Goal: Task Accomplishment & Management: Complete application form

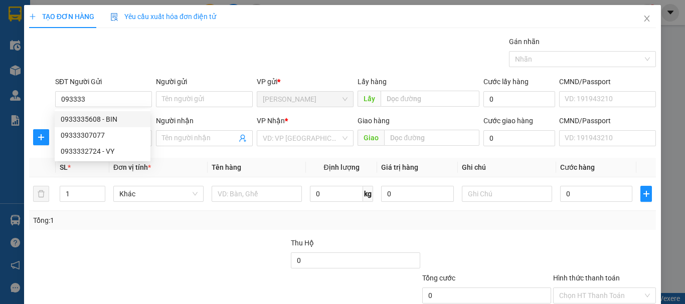
click at [98, 118] on div "0933335608 - BIN" at bounding box center [103, 119] width 84 height 11
type input "0933335608"
type input "BIN"
type input "0978707278"
type input "anh bé"
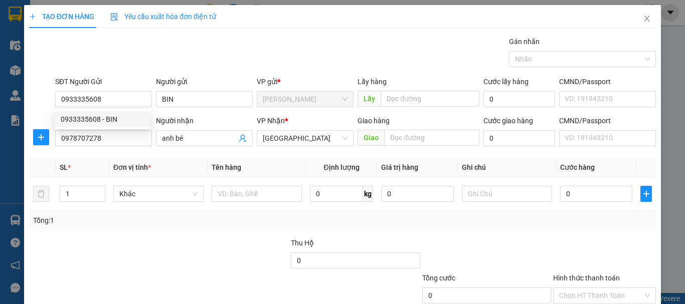
type input "30.000"
type input "0933335608"
drag, startPoint x: 533, startPoint y: 238, endPoint x: 536, endPoint y: 232, distance: 6.7
click at [535, 236] on div "Transit Pickup Surcharge Ids Transit Deliver Surcharge Ids Transit Deliver Surc…" at bounding box center [342, 194] width 627 height 316
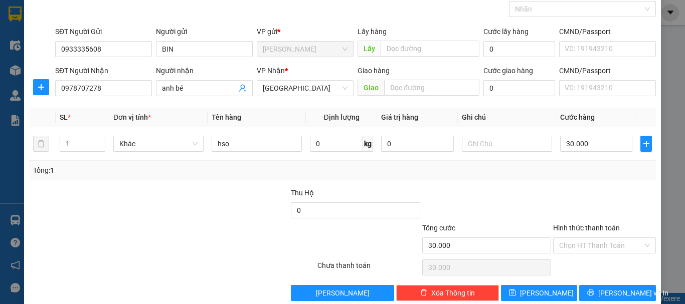
scroll to position [67, 0]
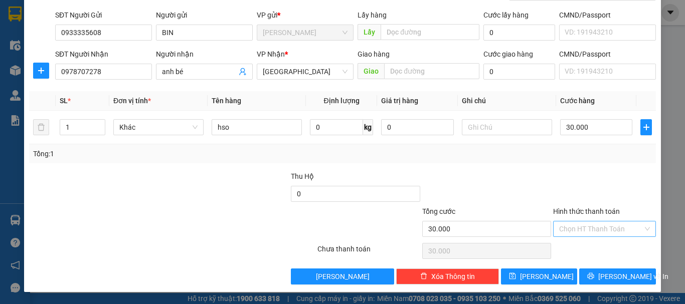
click at [573, 229] on input "Hình thức thanh toán" at bounding box center [601, 229] width 84 height 15
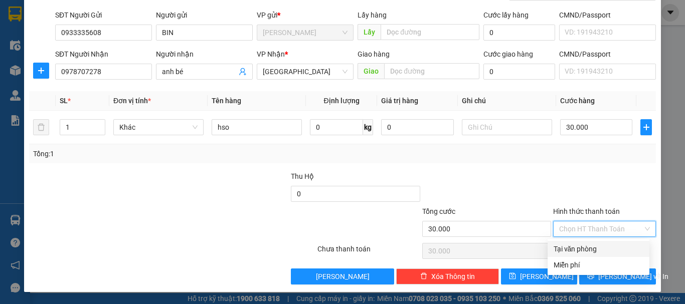
click at [571, 246] on div "Tại văn phòng" at bounding box center [599, 249] width 90 height 11
type input "0"
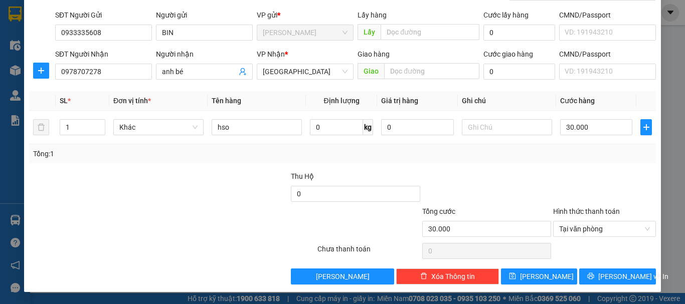
click at [611, 268] on div "Transit Pickup Surcharge Ids Transit Deliver Surcharge Ids Transit Deliver Surc…" at bounding box center [342, 127] width 627 height 316
click at [610, 276] on span "[PERSON_NAME] và In" at bounding box center [633, 276] width 70 height 11
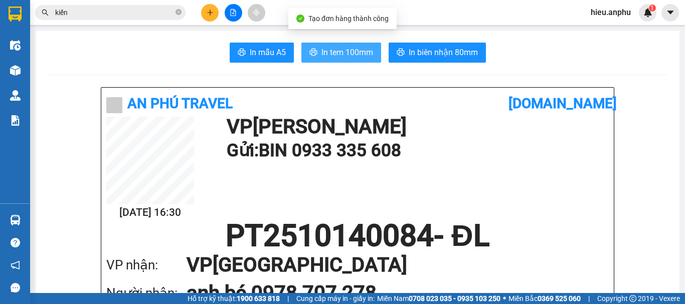
drag, startPoint x: 339, startPoint y: 54, endPoint x: 336, endPoint y: 49, distance: 5.9
click at [339, 53] on span "In tem 100mm" at bounding box center [348, 52] width 52 height 13
click at [318, 44] on button "In tem 100mm" at bounding box center [341, 53] width 80 height 20
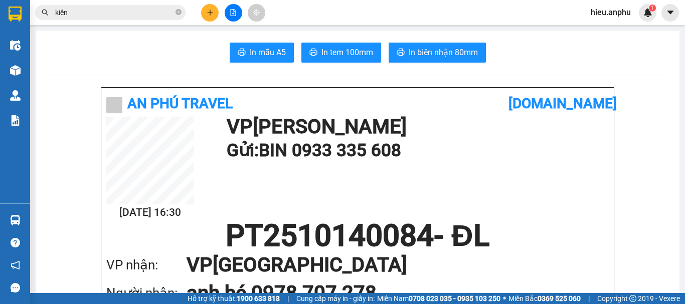
click at [212, 12] on icon "plus" at bounding box center [210, 12] width 7 height 7
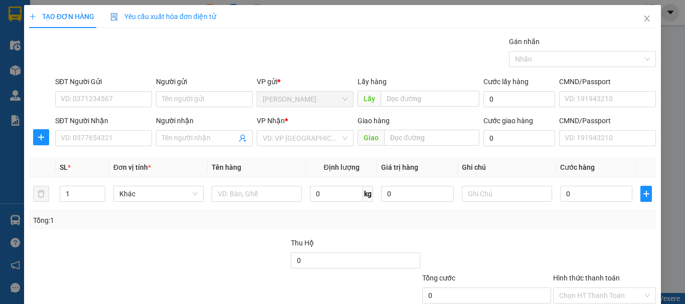
click at [107, 109] on div "SĐT Người Gửi VD: 0371234567" at bounding box center [103, 93] width 97 height 35
click at [111, 103] on input "SĐT Người Gửi" at bounding box center [103, 99] width 97 height 16
type input "0"
click at [643, 17] on icon "close" at bounding box center [647, 19] width 8 height 8
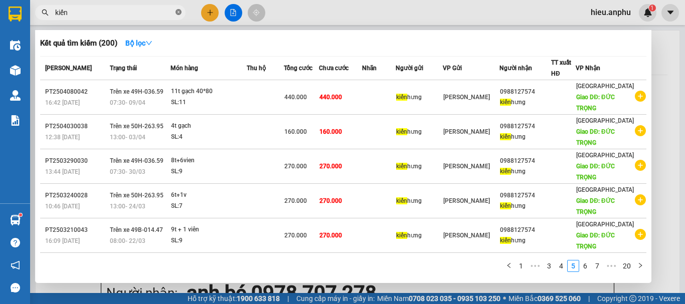
click at [180, 13] on icon "close-circle" at bounding box center [179, 12] width 6 height 6
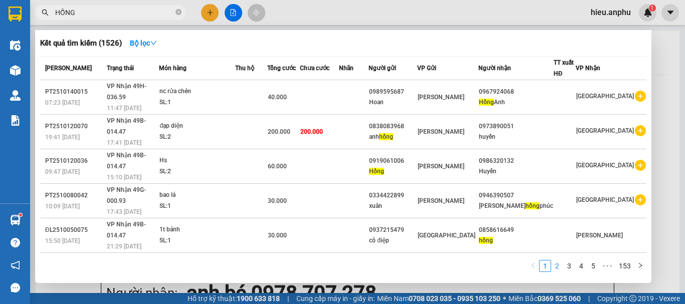
type input "HỒNG"
click at [558, 263] on link "2" at bounding box center [557, 266] width 11 height 11
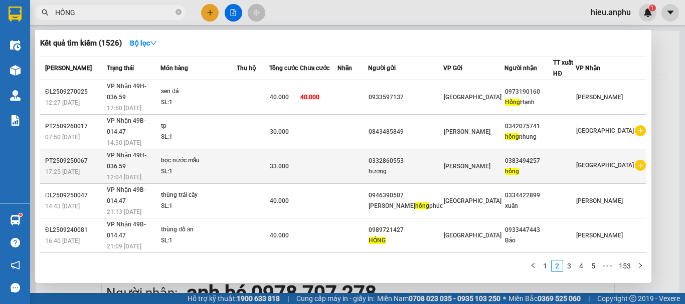
click at [333, 149] on td at bounding box center [319, 166] width 38 height 35
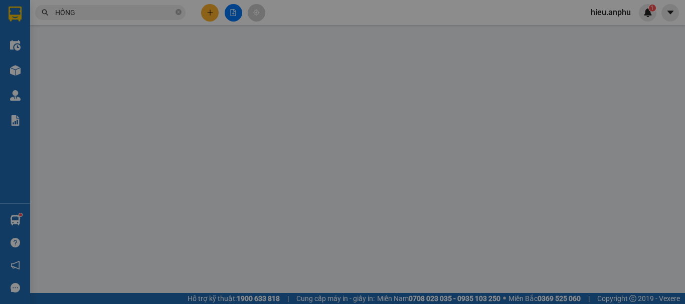
type input "0332860553"
type input "hương"
type input "0383494257"
type input "hồng"
type input "33.000"
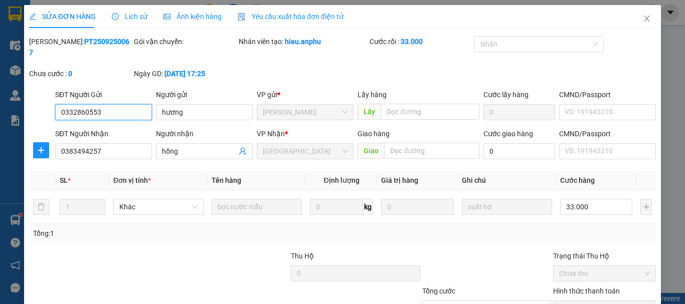
scroll to position [69, 0]
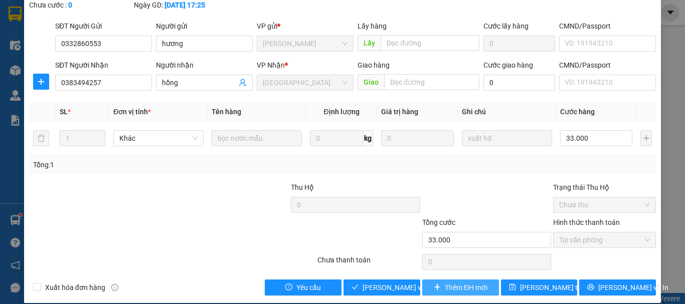
click at [454, 282] on span "Thêm ĐH mới" at bounding box center [466, 287] width 43 height 11
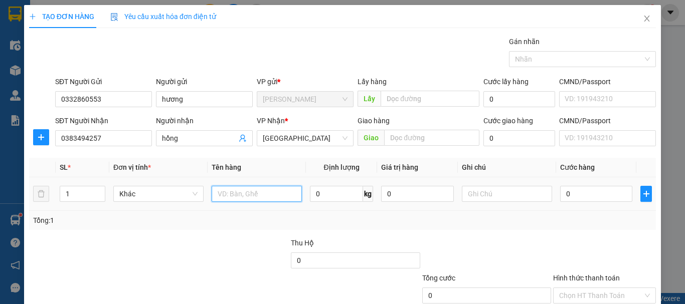
click at [244, 194] on input "text" at bounding box center [257, 194] width 90 height 16
type input "BỌC NƯỚC MẪU"
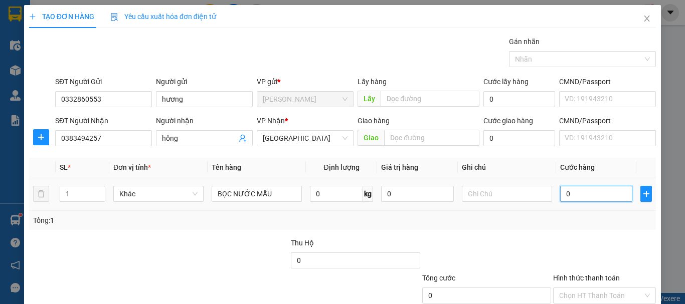
click at [571, 187] on input "0" at bounding box center [596, 194] width 72 height 16
type input "4"
type input "43"
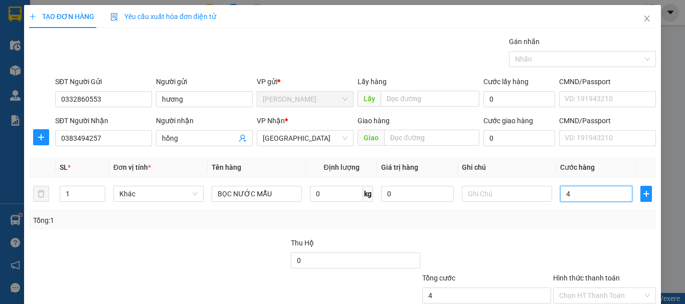
type input "43"
type input "43.000"
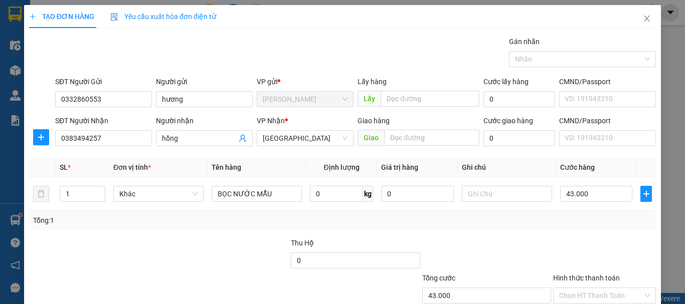
drag, startPoint x: 576, startPoint y: 233, endPoint x: 517, endPoint y: 227, distance: 59.9
click at [575, 233] on div "Transit Pickup Surcharge Ids Transit Deliver Surcharge Ids Transit Deliver Surc…" at bounding box center [342, 194] width 627 height 316
click at [462, 190] on input "text" at bounding box center [507, 194] width 90 height 16
click at [573, 221] on div "Tổng: 1" at bounding box center [342, 220] width 619 height 11
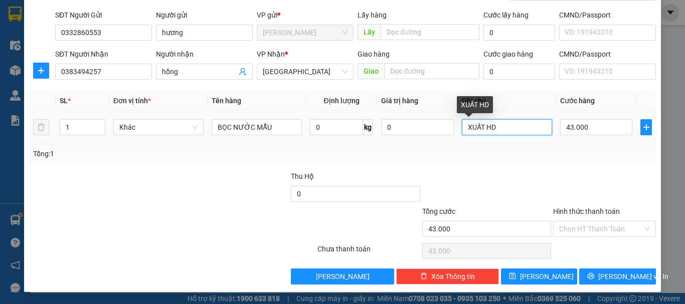
click at [499, 127] on input "XUẤT HD" at bounding box center [507, 127] width 90 height 16
type input "XUẤT HĐ"
drag, startPoint x: 550, startPoint y: 160, endPoint x: 570, endPoint y: 168, distance: 21.8
click at [551, 160] on div "Tổng: 1" at bounding box center [342, 153] width 627 height 19
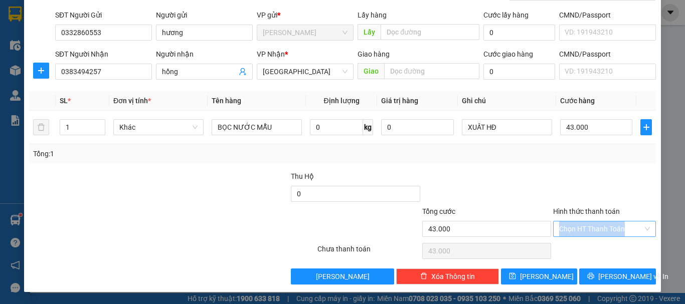
click at [585, 236] on div "Hình thức thanh toán Chọn HT Thanh Toán" at bounding box center [604, 223] width 103 height 35
click at [577, 226] on input "Hình thức thanh toán" at bounding box center [601, 229] width 84 height 15
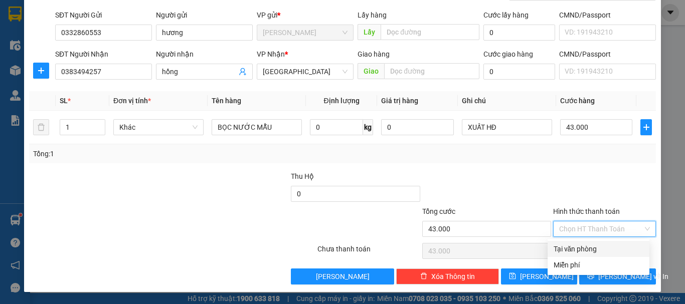
click at [577, 245] on div "Tại văn phòng" at bounding box center [599, 249] width 90 height 11
type input "0"
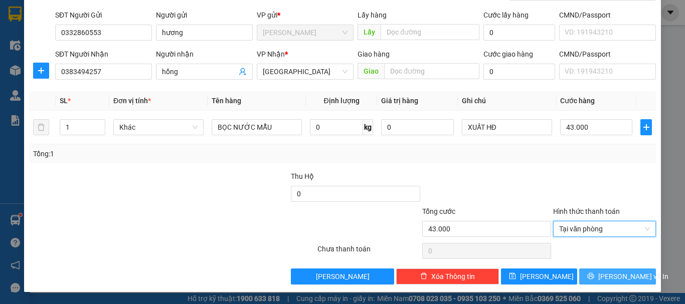
drag, startPoint x: 605, startPoint y: 275, endPoint x: 613, endPoint y: 273, distance: 7.8
click at [605, 274] on span "[PERSON_NAME] và In" at bounding box center [633, 276] width 70 height 11
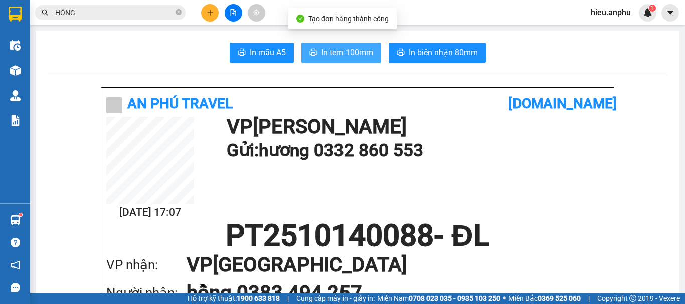
drag, startPoint x: 337, startPoint y: 46, endPoint x: 329, endPoint y: 50, distance: 9.2
click at [337, 46] on button "In tem 100mm" at bounding box center [341, 53] width 80 height 20
click at [328, 49] on span "In tem 100mm" at bounding box center [348, 52] width 52 height 13
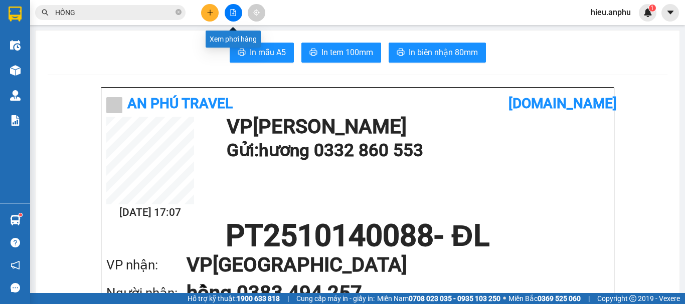
click at [232, 11] on icon "file-add" at bounding box center [233, 12] width 7 height 7
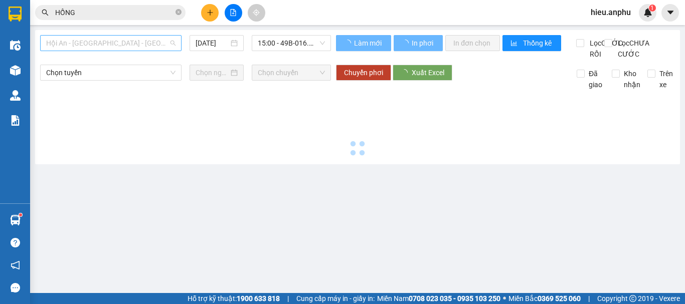
click at [60, 48] on span "Hội An - [GEOGRAPHIC_DATA] - [GEOGRAPHIC_DATA]" at bounding box center [110, 43] width 129 height 15
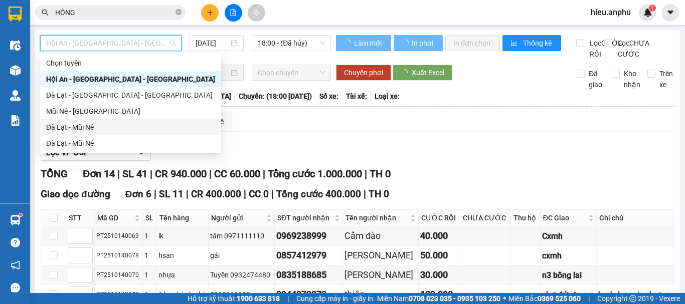
click at [63, 127] on div "Đà Lạt - Mũi Né" at bounding box center [130, 127] width 169 height 11
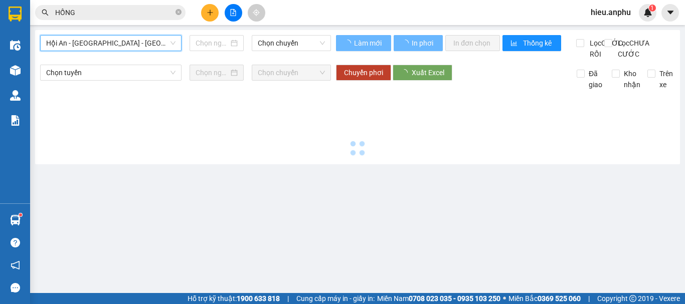
type input "[DATE]"
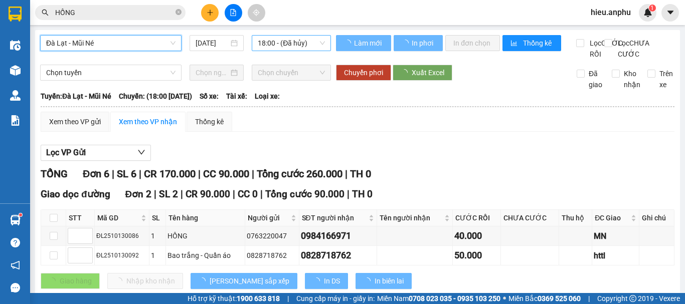
click at [288, 36] on span "18:00 - (Đã hủy)" at bounding box center [291, 43] width 67 height 15
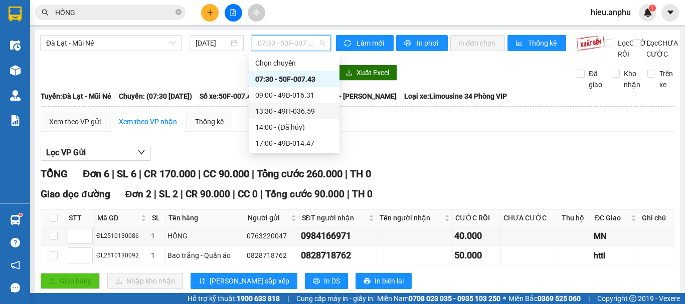
click at [272, 110] on div "13:30 - 49H-036.59" at bounding box center [294, 111] width 78 height 11
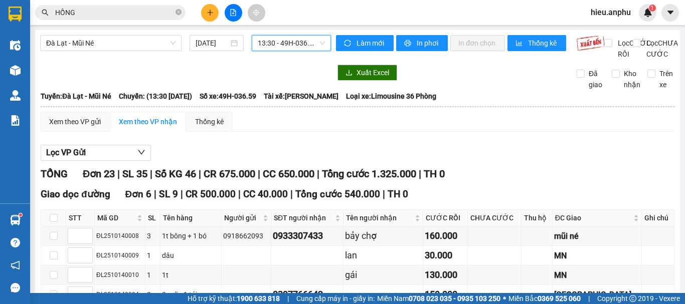
click at [265, 40] on span "13:30 - 49H-036.59" at bounding box center [291, 43] width 67 height 15
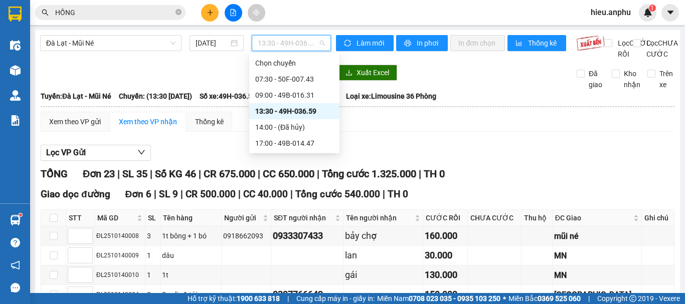
click at [266, 107] on div "13:30 - 49H-036.59" at bounding box center [294, 111] width 78 height 11
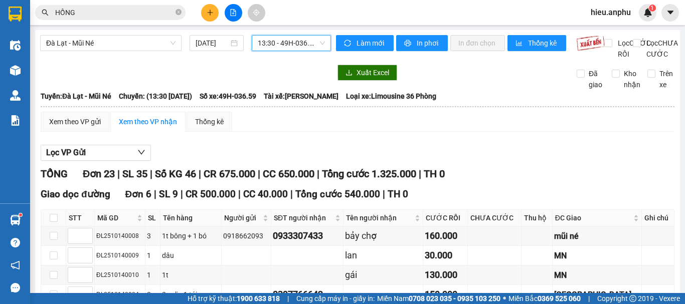
click at [292, 44] on span "13:30 - 49H-036.59" at bounding box center [291, 43] width 67 height 15
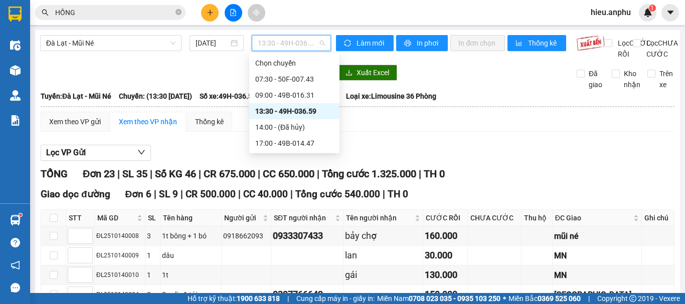
click at [274, 109] on div "13:30 - 49H-036.59" at bounding box center [294, 111] width 78 height 11
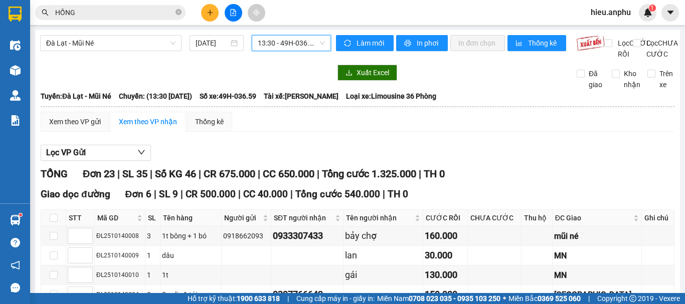
click at [273, 42] on span "13:30 - 49H-036.59" at bounding box center [291, 43] width 67 height 15
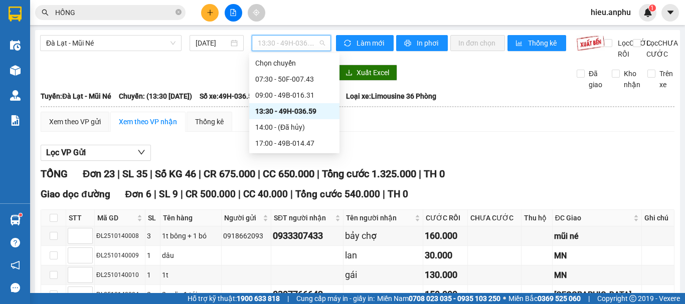
click at [267, 108] on div "13:30 - 49H-036.59" at bounding box center [294, 111] width 78 height 11
click at [272, 42] on span "13:30 - 49H-036.59" at bounding box center [291, 43] width 67 height 15
click at [277, 108] on div "13:30 - 49H-036.59" at bounding box center [294, 111] width 78 height 11
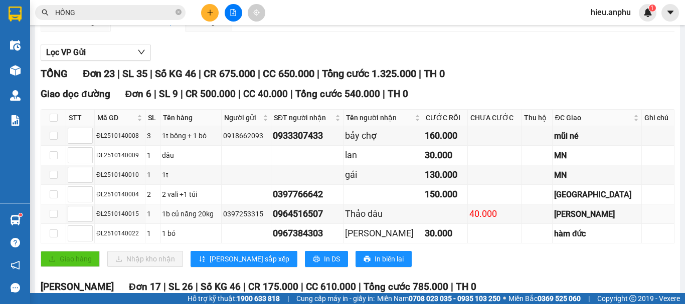
scroll to position [251, 0]
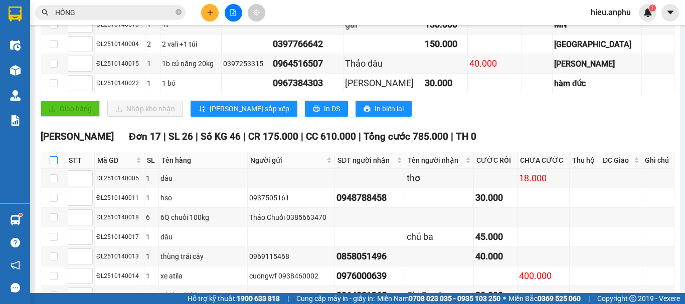
click at [54, 165] on input "checkbox" at bounding box center [54, 161] width 8 height 8
checkbox input "true"
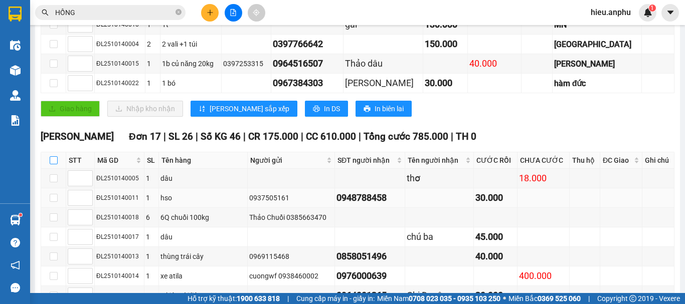
checkbox input "true"
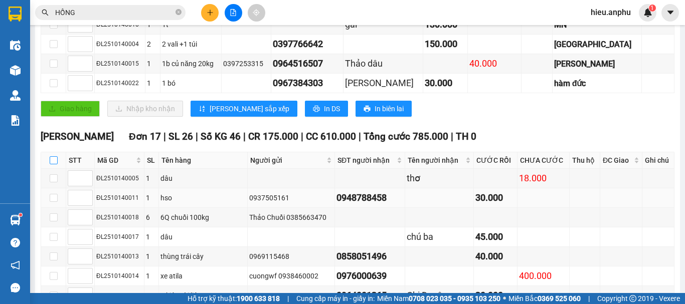
checkbox input "true"
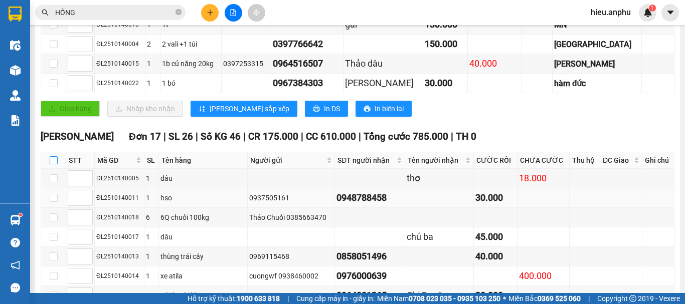
checkbox input "true"
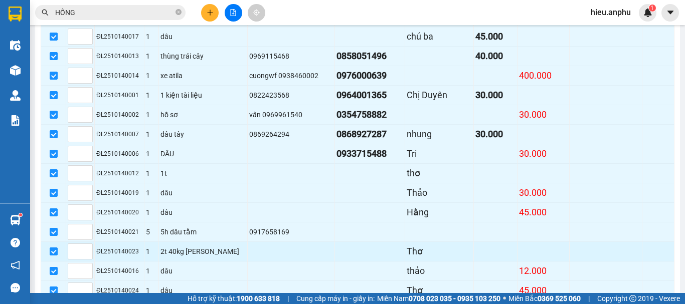
scroll to position [522, 0]
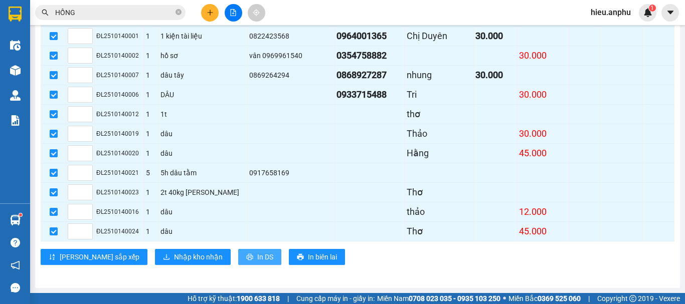
click at [246, 256] on icon "printer" at bounding box center [249, 257] width 7 height 7
click at [155, 260] on button "Nhập kho nhận" at bounding box center [193, 257] width 76 height 16
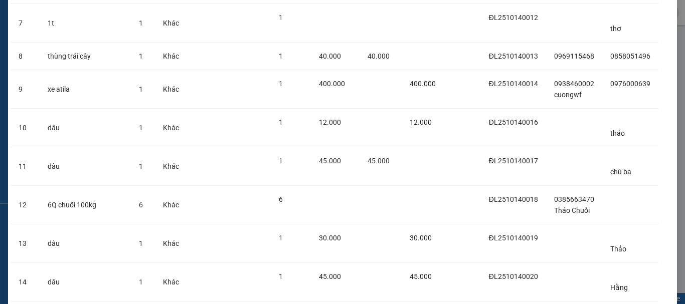
scroll to position [477, 0]
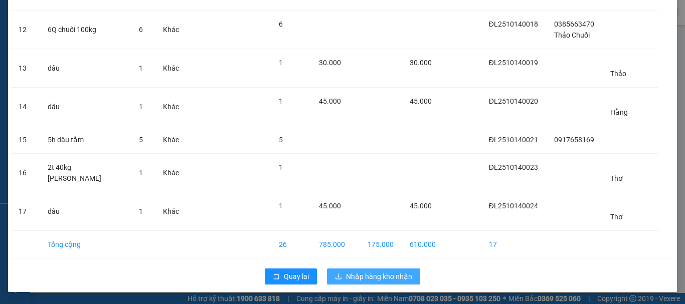
click at [368, 276] on span "Nhập hàng kho nhận" at bounding box center [379, 276] width 66 height 11
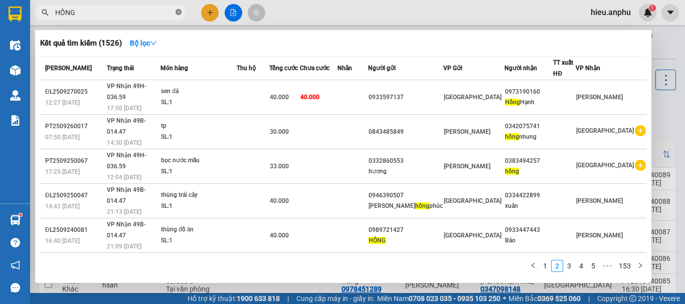
click at [178, 11] on icon "close-circle" at bounding box center [179, 12] width 6 height 6
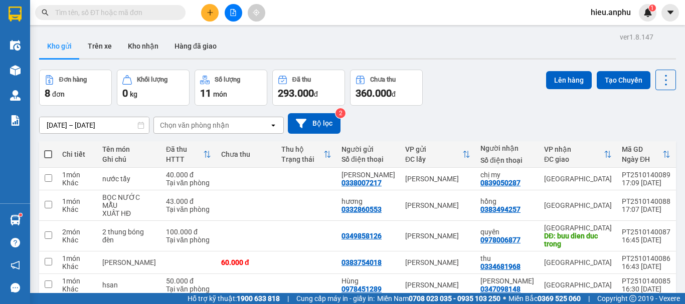
click at [141, 15] on input "text" at bounding box center [114, 12] width 118 height 11
click at [122, 8] on input "text" at bounding box center [114, 12] width 118 height 11
click at [122, 12] on input "text" at bounding box center [114, 12] width 118 height 11
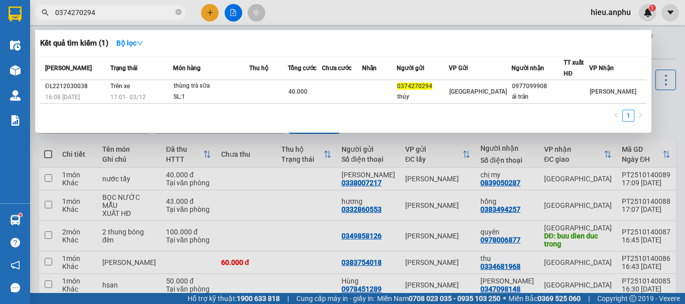
type input "0374270294"
click at [177, 11] on icon "close-circle" at bounding box center [179, 12] width 6 height 6
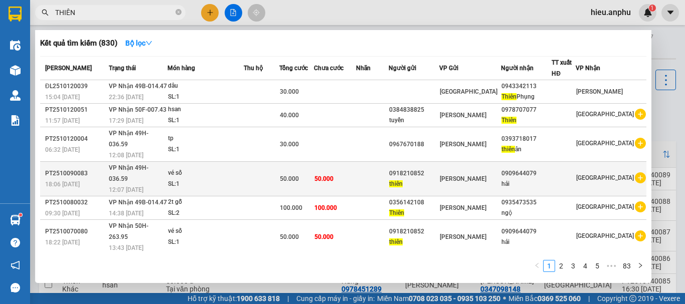
type input "THIÊN"
click at [356, 162] on td "50.000" at bounding box center [335, 179] width 42 height 35
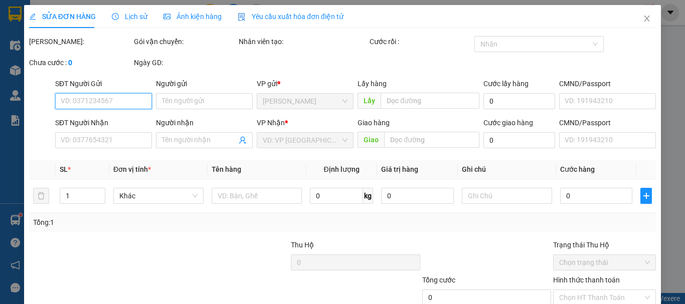
scroll to position [69, 0]
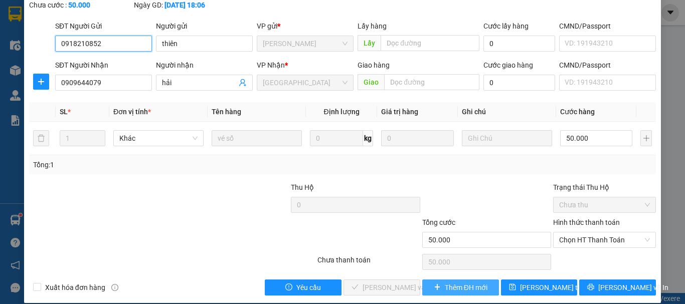
type input "0918210852"
type input "thiên"
type input "0909644079"
type input "hải"
type input "50.000"
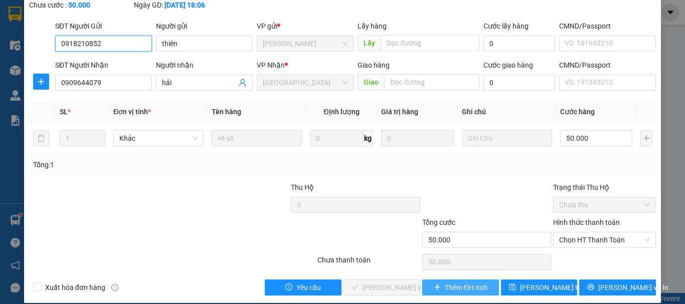
type input "50.000"
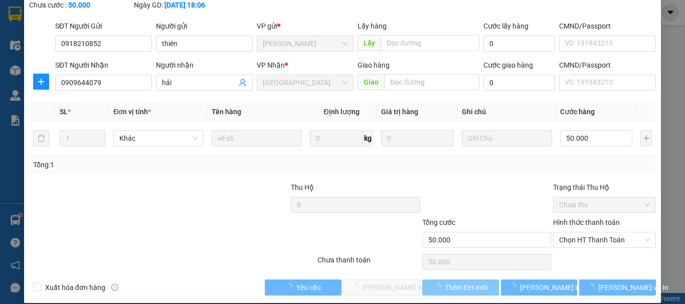
click at [467, 282] on span "Thêm ĐH mới" at bounding box center [466, 287] width 43 height 11
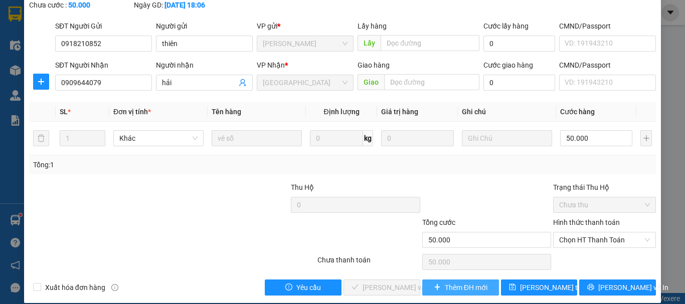
click at [469, 282] on span "Thêm ĐH mới" at bounding box center [466, 287] width 43 height 11
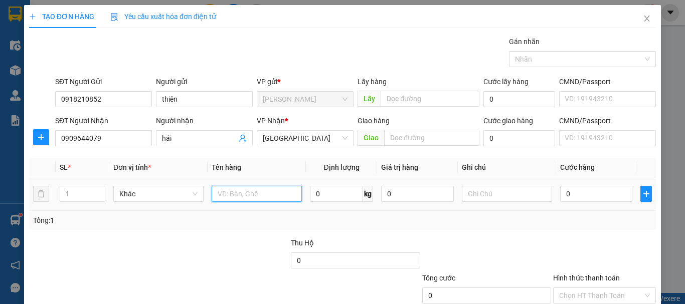
click at [242, 193] on input "text" at bounding box center [257, 194] width 90 height 16
type input "VÉ SỐ"
click at [572, 201] on input "0" at bounding box center [596, 194] width 72 height 16
type input "5"
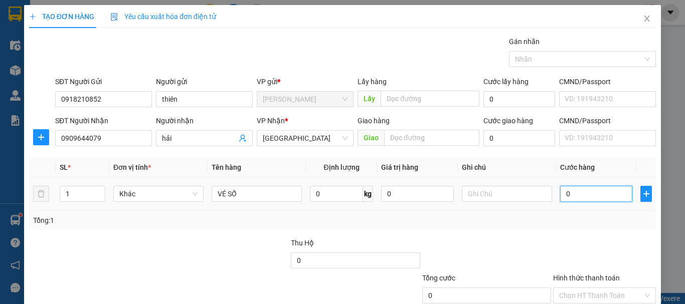
type input "5"
type input "50"
type input "50.000"
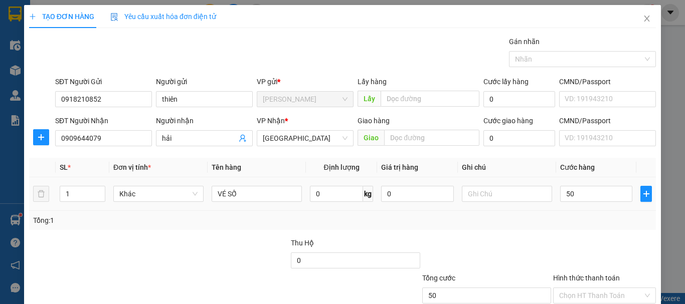
type input "50.000"
click at [575, 218] on div "Tổng: 1" at bounding box center [342, 220] width 619 height 11
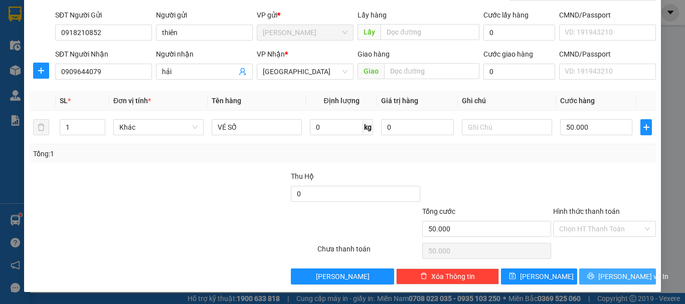
click at [606, 282] on button "[PERSON_NAME] và In" at bounding box center [617, 277] width 77 height 16
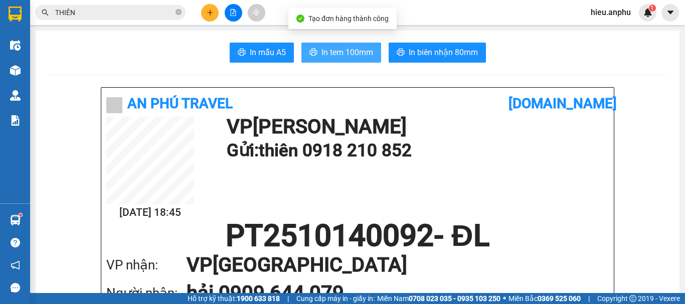
click at [315, 45] on button "In tem 100mm" at bounding box center [341, 53] width 80 height 20
click at [329, 50] on span "In tem 100mm" at bounding box center [348, 52] width 52 height 13
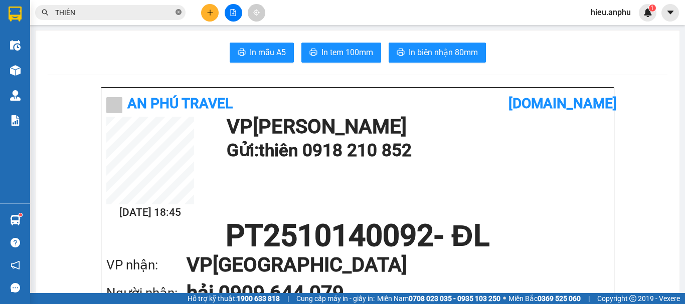
click at [177, 13] on icon "close-circle" at bounding box center [179, 12] width 6 height 6
click at [228, 9] on button at bounding box center [234, 13] width 18 height 18
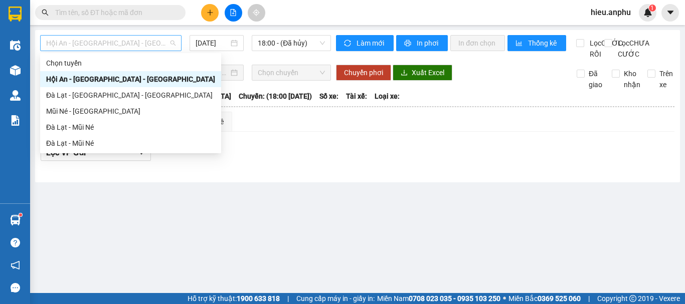
click at [144, 41] on span "Hội An - [GEOGRAPHIC_DATA] - [GEOGRAPHIC_DATA]" at bounding box center [110, 43] width 129 height 15
click at [69, 124] on div "Đà Lạt - Mũi Né" at bounding box center [130, 127] width 169 height 11
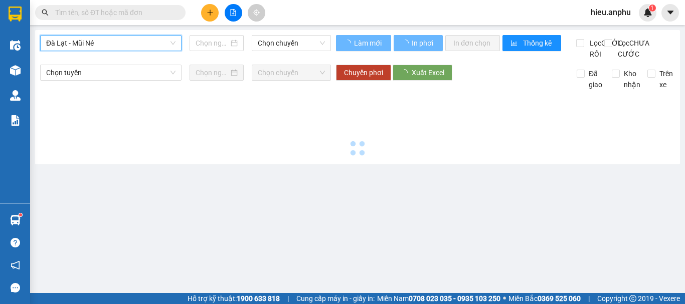
type input "[DATE]"
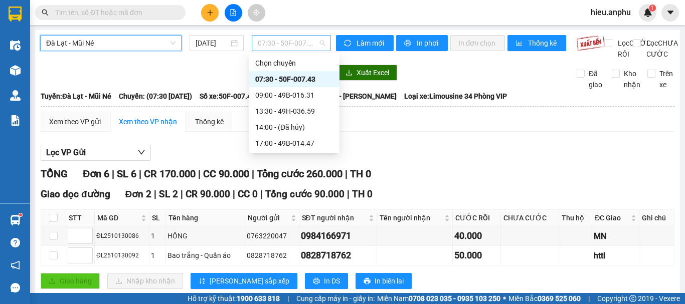
click at [300, 45] on span "07:30 - 50F-007.43" at bounding box center [291, 43] width 67 height 15
click at [280, 145] on div "17:00 - 49B-014.47" at bounding box center [294, 143] width 78 height 11
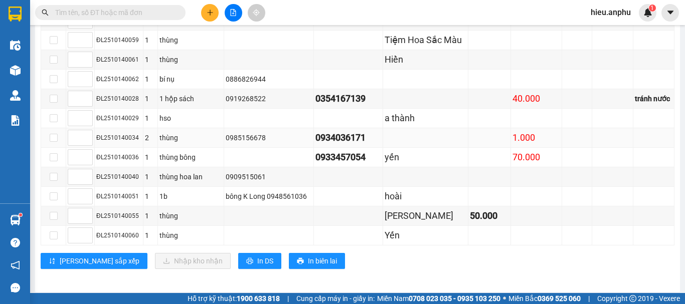
scroll to position [717, 0]
